Goal: Use online tool/utility: Utilize a website feature to perform a specific function

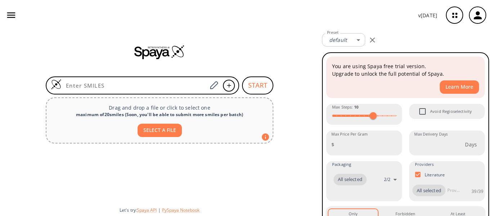
click at [372, 39] on icon "button" at bounding box center [372, 40] width 9 height 9
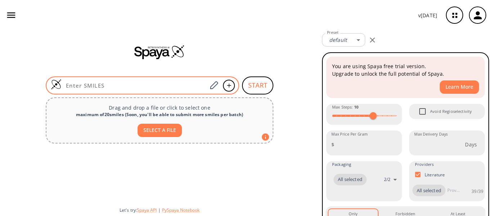
click at [155, 85] on input at bounding box center [134, 85] width 145 height 7
click at [169, 82] on input at bounding box center [134, 85] width 145 height 7
click at [158, 85] on input at bounding box center [134, 85] width 145 height 7
paste input "F(F)(F)(F)C(CN)C(F)(F)C(F)(F)C(CN)C(F)(F)(F)"
type input "F(F)(F)(F)C(CN)C(F)(F)C(F)(F)C(CN)C(F)(F)(F)"
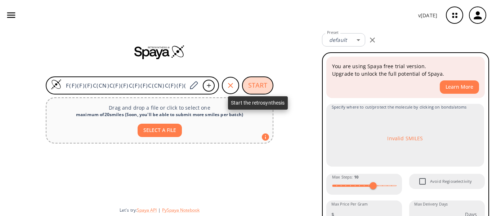
click at [262, 79] on button "START" at bounding box center [257, 85] width 31 height 18
click at [260, 83] on button "START" at bounding box center [257, 85] width 31 height 18
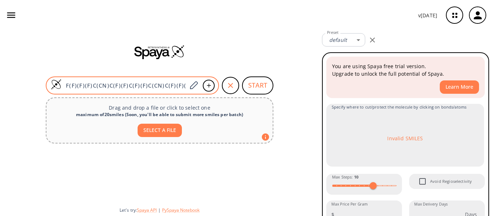
click at [155, 83] on input "F(F)(F)(F)C(CN)C(F)(F)C(F)(F)C(CN)C(F)(F)(F)" at bounding box center [124, 85] width 125 height 7
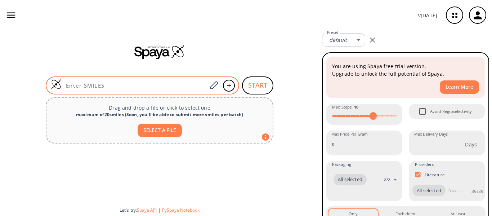
paste input "F(F)(F)(F)C(CN)C(F)(F)C(F)(F)C(CN)C(F)(F)(F)"
type input "F(F)(F)(F)C(CN)C(F)(F)C(F)(F)C(CN)C(F)(F)(F)"
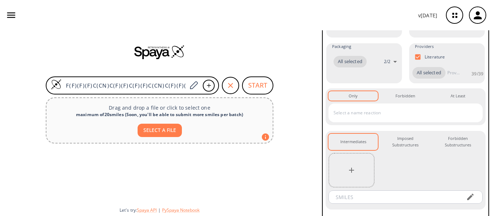
scroll to position [221, 0]
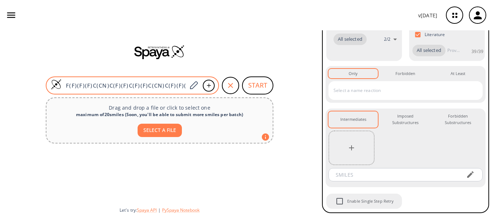
click at [141, 83] on input "F(F)(F)(F)C(CN)C(F)(F)C(F)(F)C(CN)C(F)(F)(F)" at bounding box center [124, 85] width 125 height 7
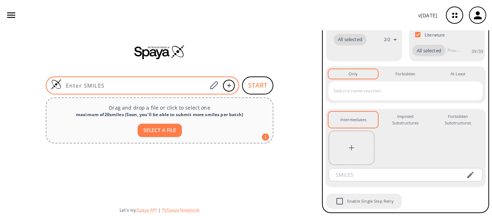
scroll to position [151, 0]
paste input "C(C(C(C(C(CO)(F)F)(F)F)(F)F)(F)F)O"
type input "C(C(C(C(C(CO)(F)F)(F)F)(F)F)(F)F)O"
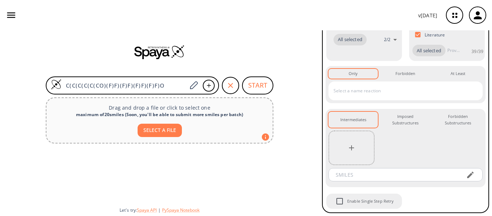
scroll to position [221, 0]
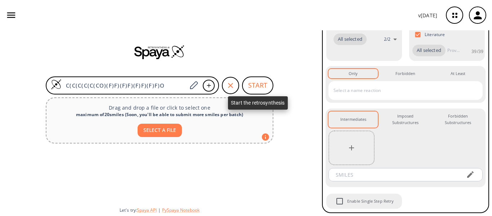
click at [253, 83] on button "START" at bounding box center [257, 85] width 31 height 18
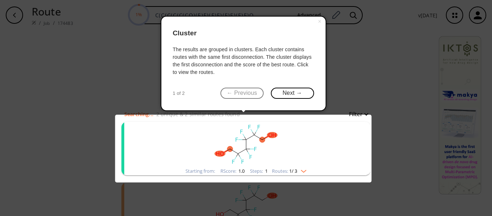
scroll to position [36, 0]
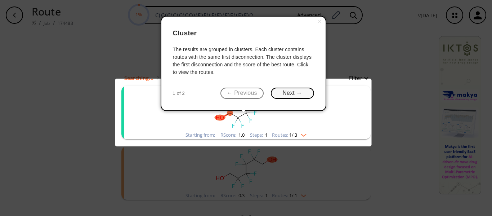
click at [298, 95] on button "Next →" at bounding box center [292, 92] width 43 height 11
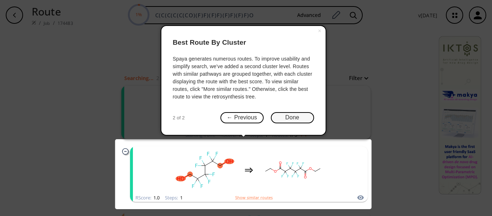
click at [286, 115] on button "Done" at bounding box center [292, 117] width 43 height 11
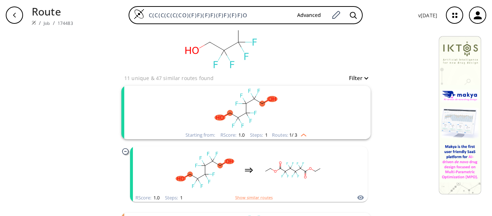
click at [303, 133] on img "clusters" at bounding box center [301, 134] width 9 height 6
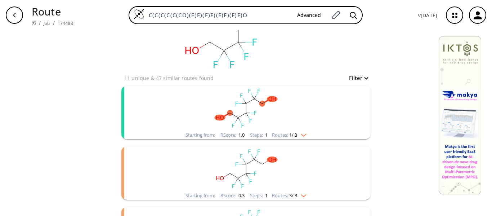
click at [303, 133] on img "clusters" at bounding box center [301, 134] width 9 height 6
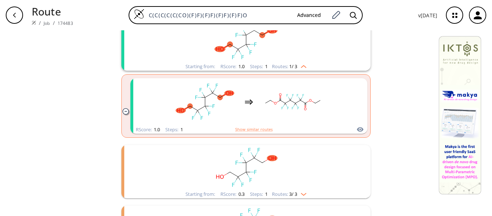
scroll to position [108, 0]
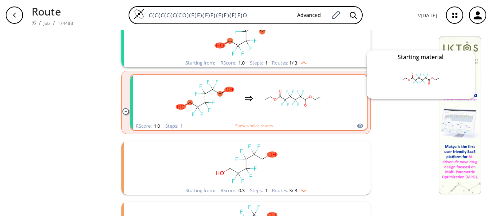
click at [359, 124] on icon "clusters" at bounding box center [360, 125] width 6 height 5
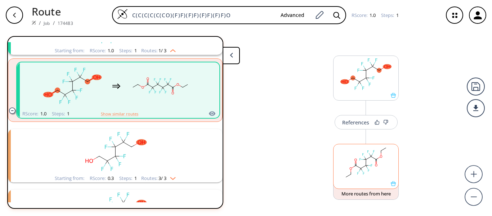
scroll to position [8, 0]
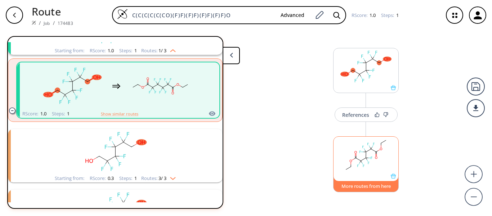
click at [375, 187] on button "More routes from here" at bounding box center [365, 183] width 65 height 15
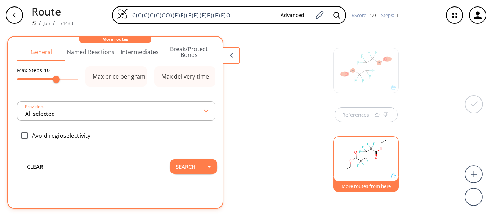
scroll to position [0, 0]
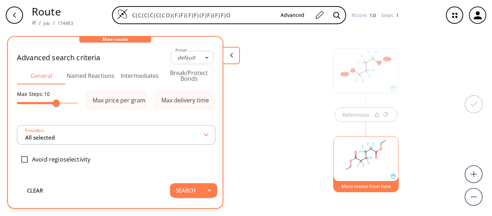
type input "-1"
type input "All selected"
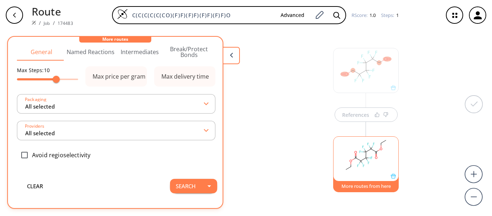
click at [300, 98] on div "References More routes from here" at bounding box center [246, 120] width 492 height 180
click at [234, 55] on button at bounding box center [230, 55] width 17 height 17
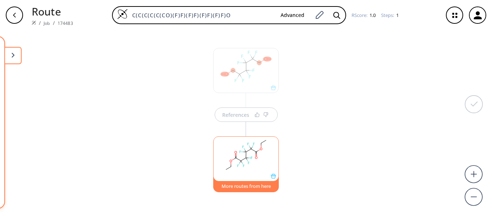
click at [15, 52] on button at bounding box center [12, 55] width 17 height 17
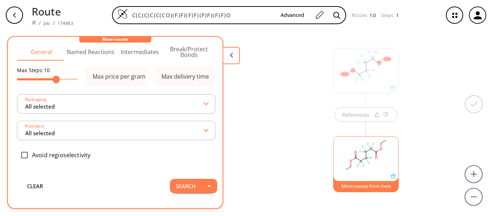
click at [383, 187] on button "More routes from here" at bounding box center [365, 183] width 65 height 15
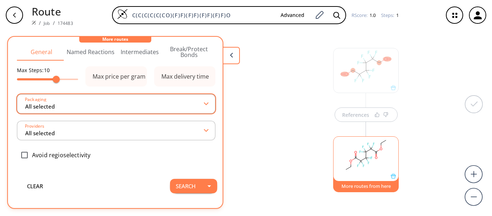
click at [197, 101] on div "Packaging All selected" at bounding box center [116, 103] width 198 height 19
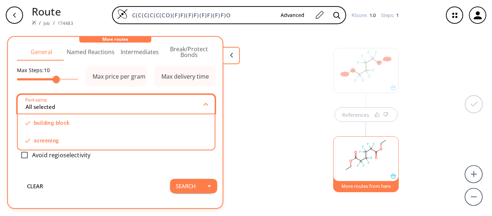
click at [197, 101] on div "Packaging All selected" at bounding box center [116, 103] width 198 height 19
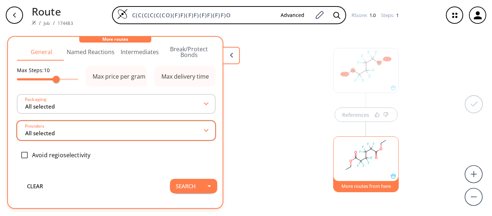
click at [201, 131] on div "Providers All selected" at bounding box center [116, 130] width 198 height 19
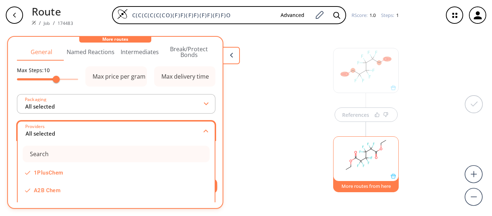
click at [203, 130] on icon at bounding box center [205, 130] width 5 height 3
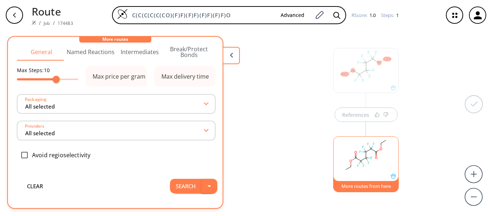
click at [201, 181] on button "button" at bounding box center [209, 185] width 16 height 14
click at [177, 181] on button "Search" at bounding box center [185, 185] width 31 height 14
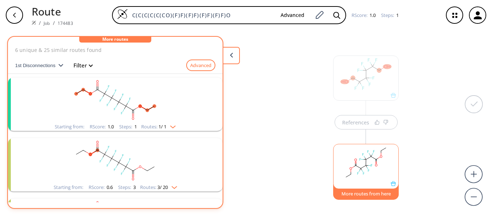
click at [380, 193] on button "More routes from here" at bounding box center [365, 191] width 65 height 15
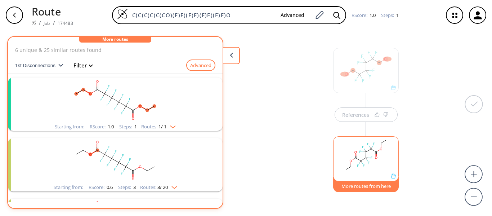
click at [372, 186] on button "More routes from here" at bounding box center [365, 183] width 65 height 15
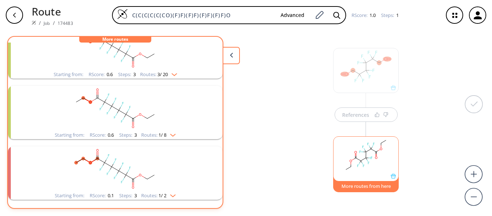
scroll to position [114, 0]
click at [380, 187] on button "More routes from here" at bounding box center [365, 183] width 65 height 15
click at [172, 133] on img "clusters" at bounding box center [170, 133] width 9 height 6
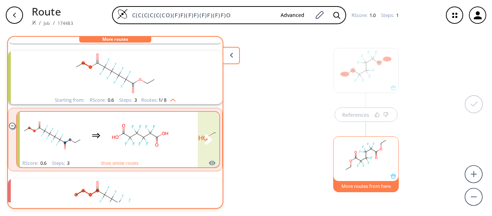
scroll to position [181, 0]
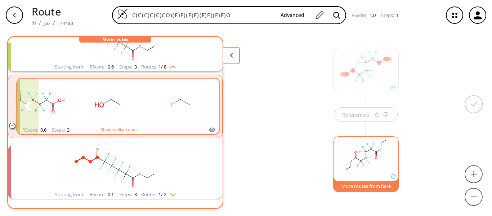
click at [210, 106] on button "clusters" at bounding box center [209, 105] width 22 height 55
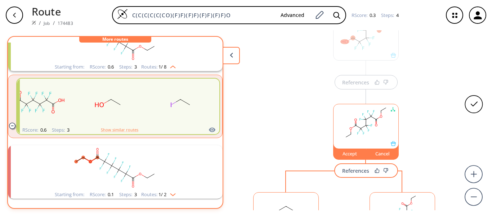
scroll to position [0, 0]
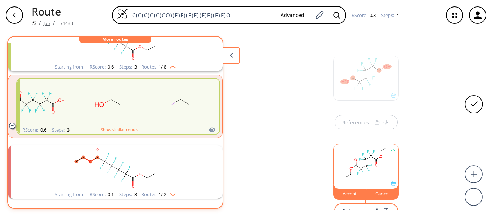
click at [47, 22] on link "Job" at bounding box center [47, 23] width 6 height 6
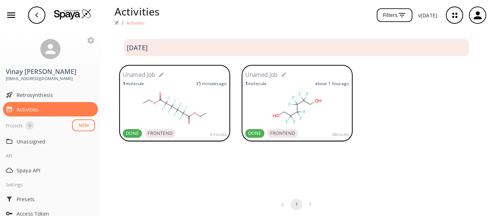
click at [280, 80] on div "1 molecule about 1 hour ago" at bounding box center [297, 83] width 104 height 6
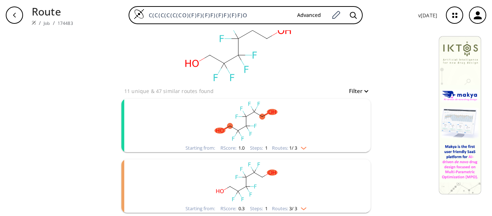
scroll to position [36, 0]
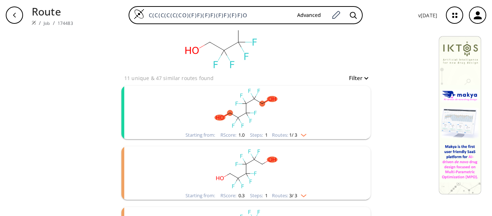
click at [33, 22] on img at bounding box center [34, 23] width 4 height 4
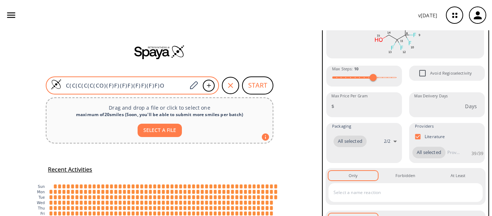
click at [168, 82] on input "C(C(C(C(C(CO)(F)F)(F)F)(F)F)(F)F)O" at bounding box center [124, 85] width 125 height 7
